Goal: Transaction & Acquisition: Download file/media

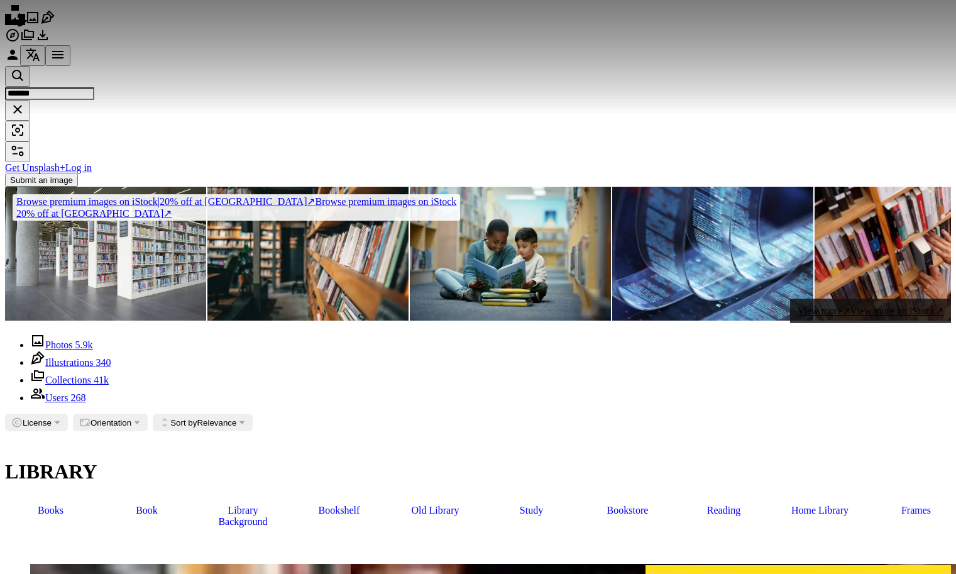
scroll to position [1193, 0]
